Goal: Navigation & Orientation: Find specific page/section

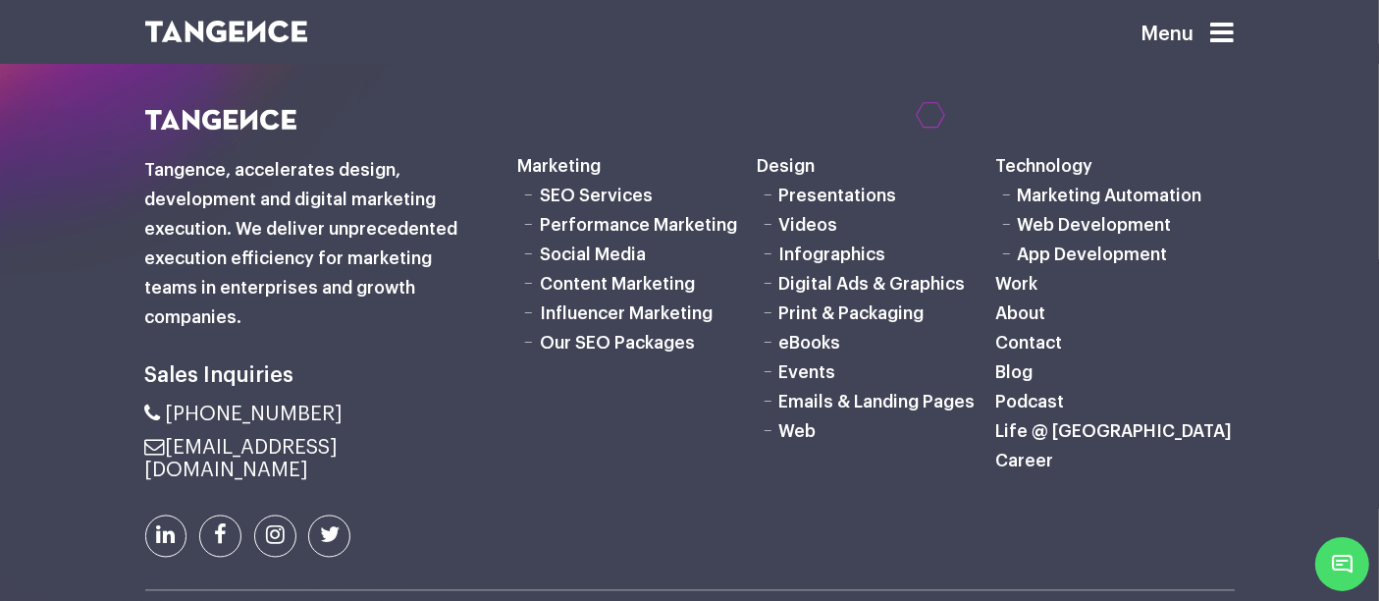
scroll to position [3729, 0]
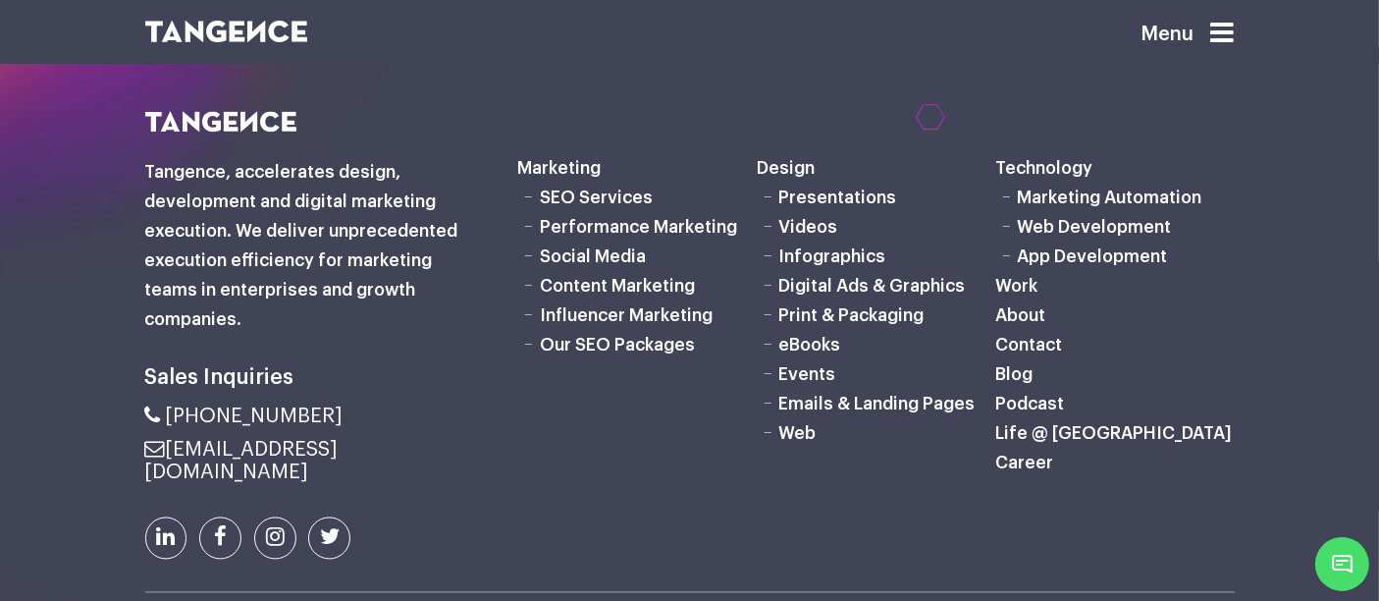
click at [1234, 33] on icon at bounding box center [1223, 33] width 24 height 27
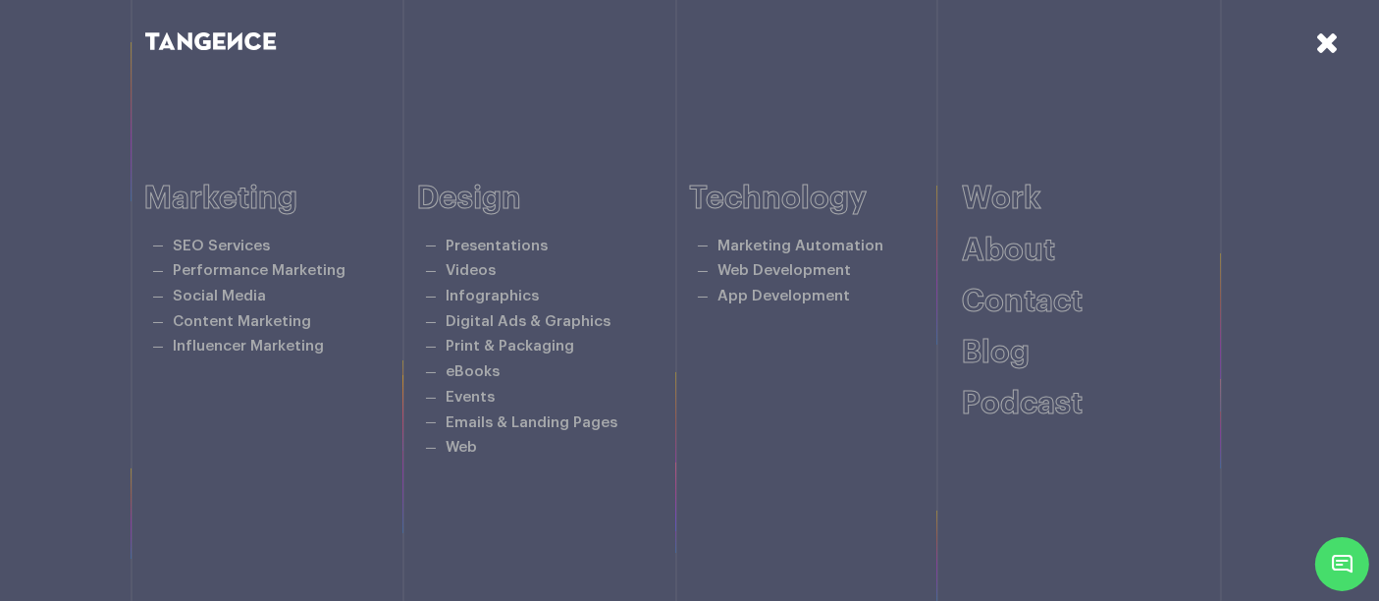
click at [1320, 41] on icon at bounding box center [1327, 41] width 24 height 29
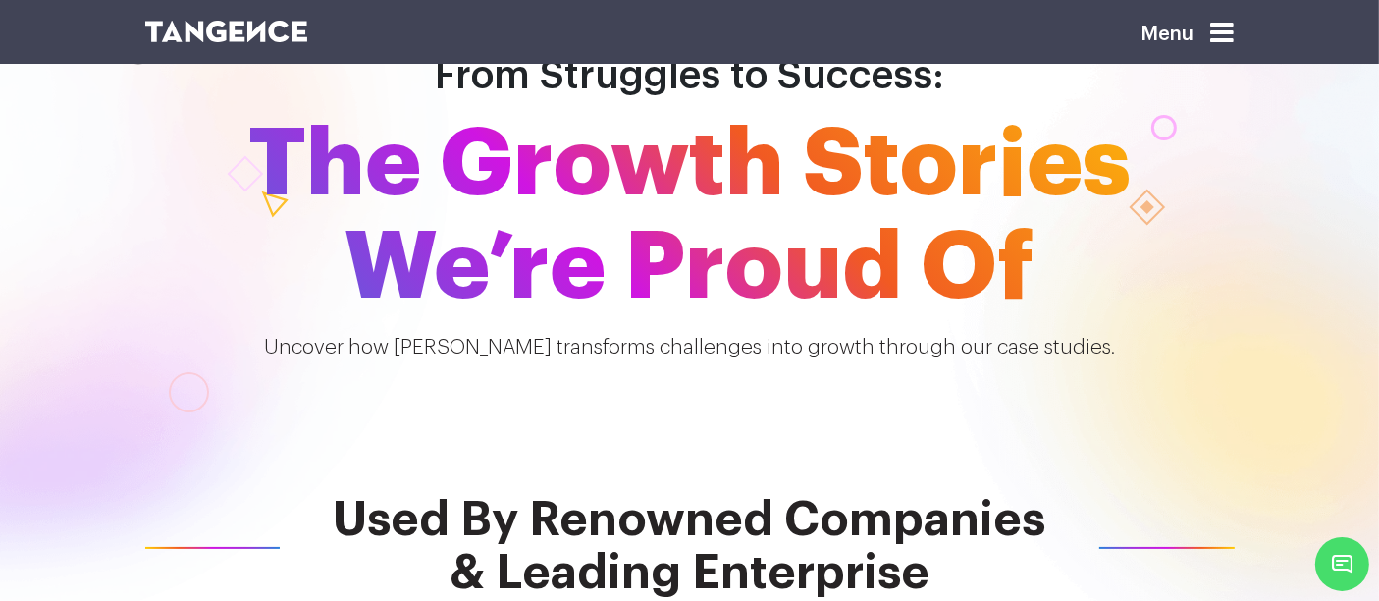
scroll to position [0, 0]
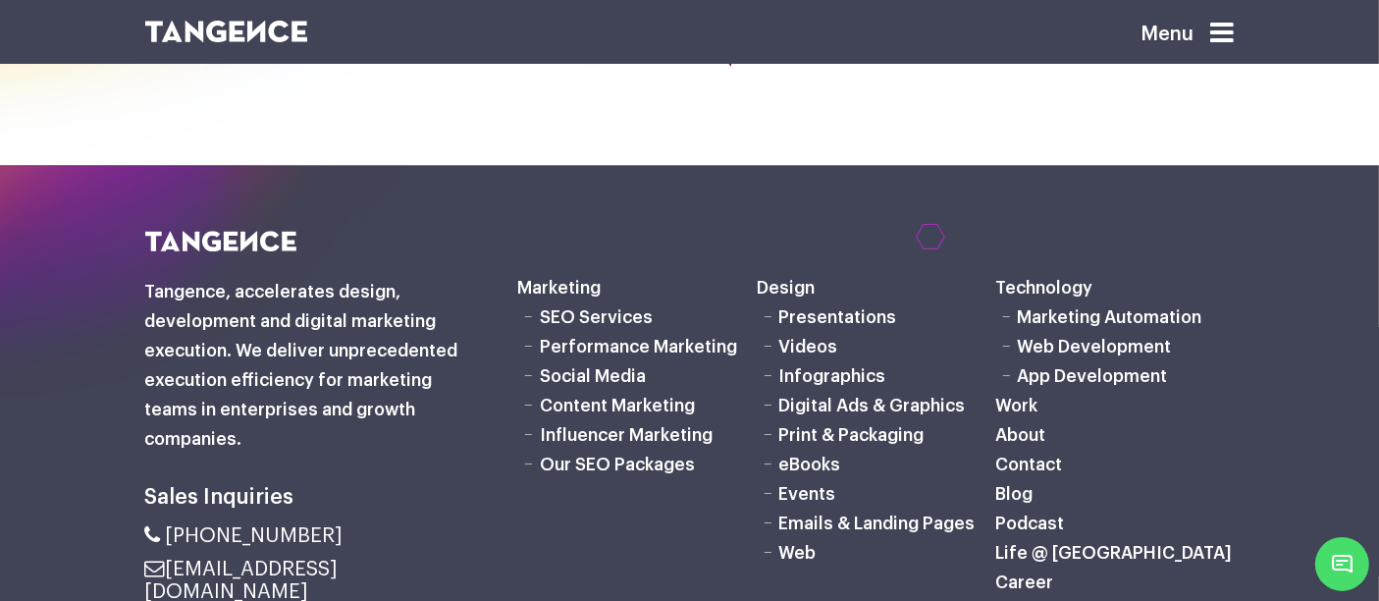
scroll to position [5152, 0]
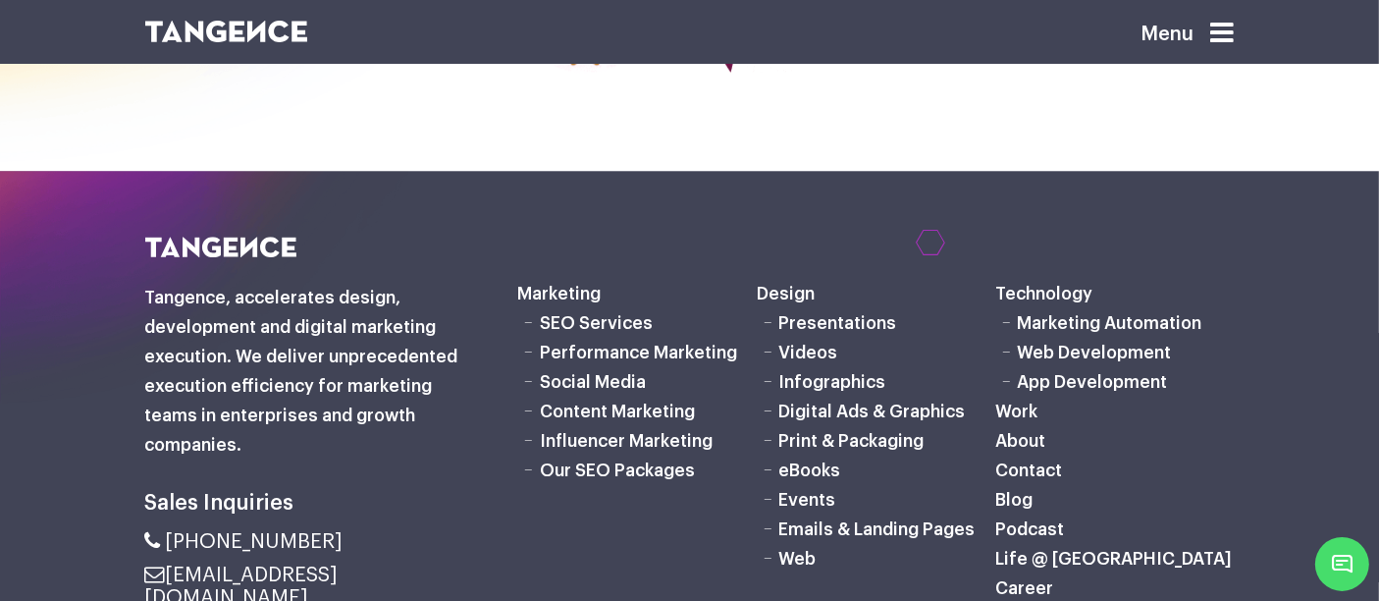
click at [616, 332] on link "SEO Services" at bounding box center [596, 323] width 113 height 18
